Goal: Information Seeking & Learning: Stay updated

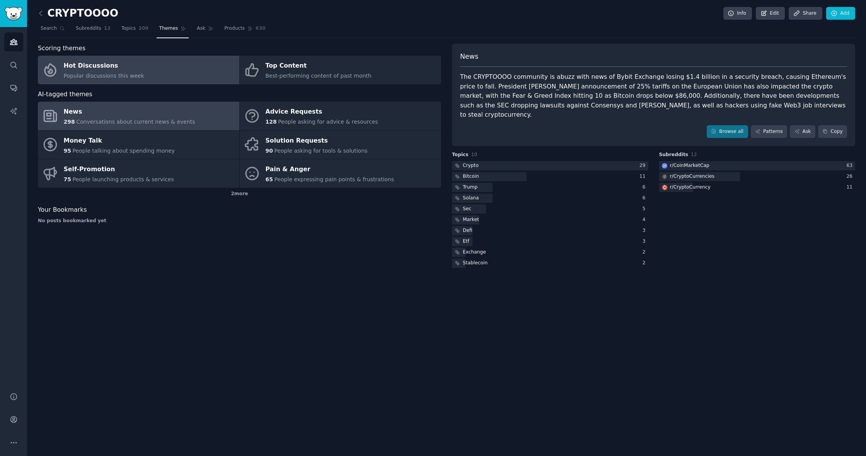
click at [158, 70] on link "Hot Discussions Popular discussions this week" at bounding box center [138, 70] width 201 height 29
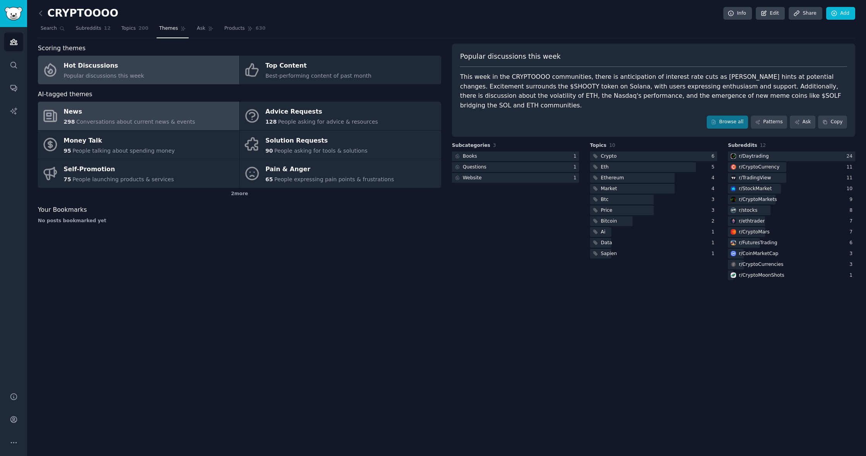
click at [133, 116] on div "News" at bounding box center [129, 112] width 131 height 12
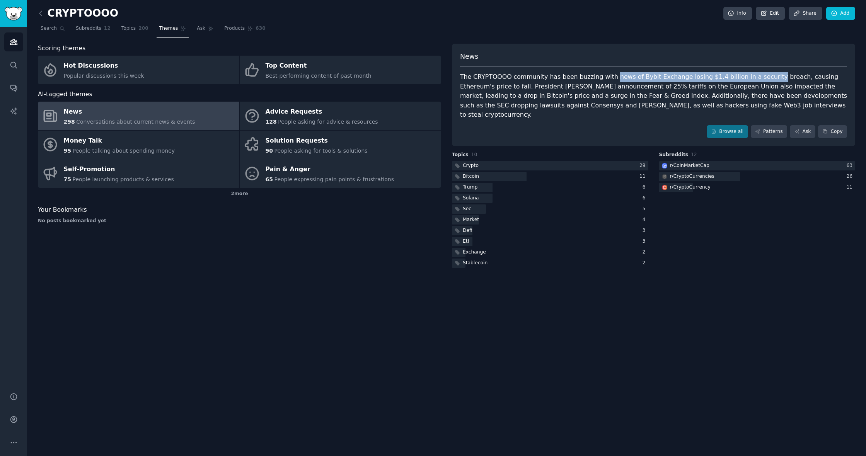
drag, startPoint x: 607, startPoint y: 77, endPoint x: 756, endPoint y: 77, distance: 148.8
click at [756, 77] on div "The CRYPTOOOO community has been buzzing with news of Bybit Exchange losing $1.…" at bounding box center [653, 96] width 387 height 48
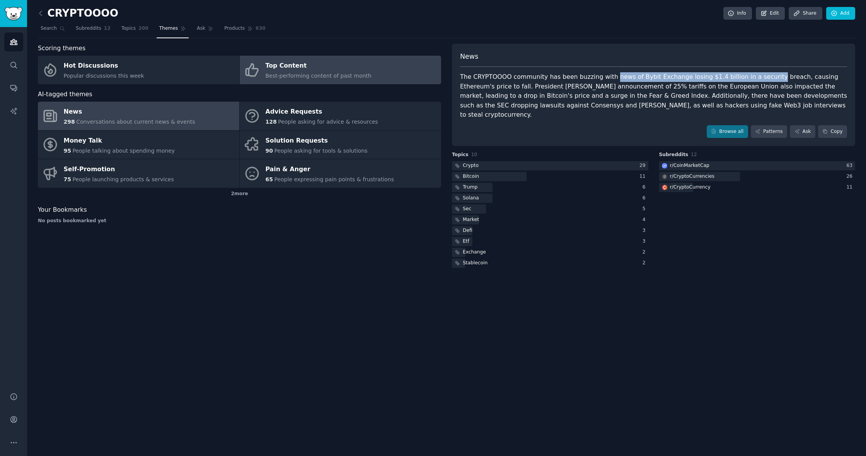
click at [313, 72] on div "Best-performing content of past month" at bounding box center [318, 76] width 106 height 8
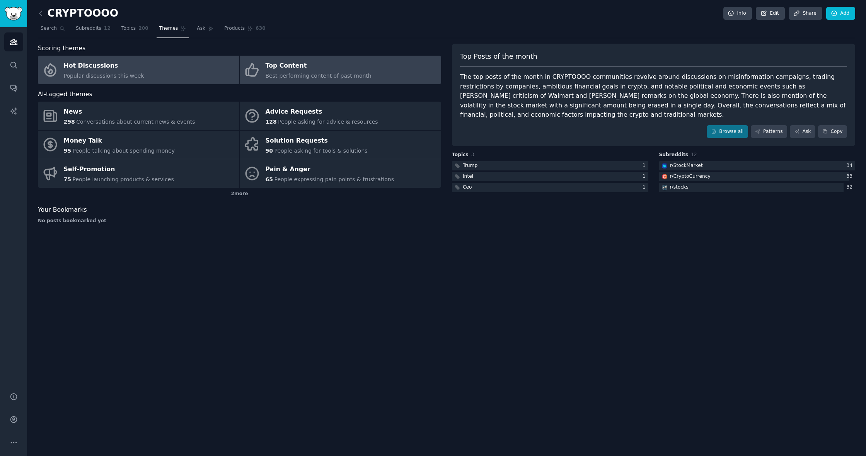
click at [119, 60] on div "Hot Discussions" at bounding box center [104, 66] width 80 height 12
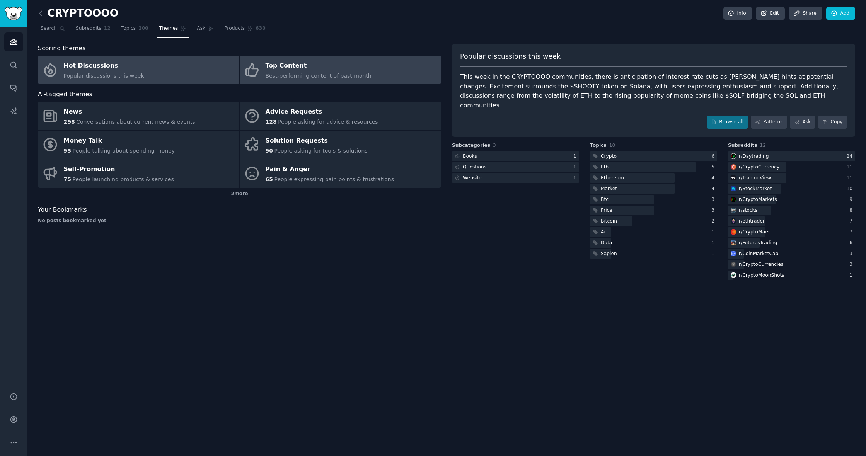
click at [388, 61] on link "Top Content Best-performing content of past month" at bounding box center [340, 70] width 201 height 29
